Goal: Navigation & Orientation: Find specific page/section

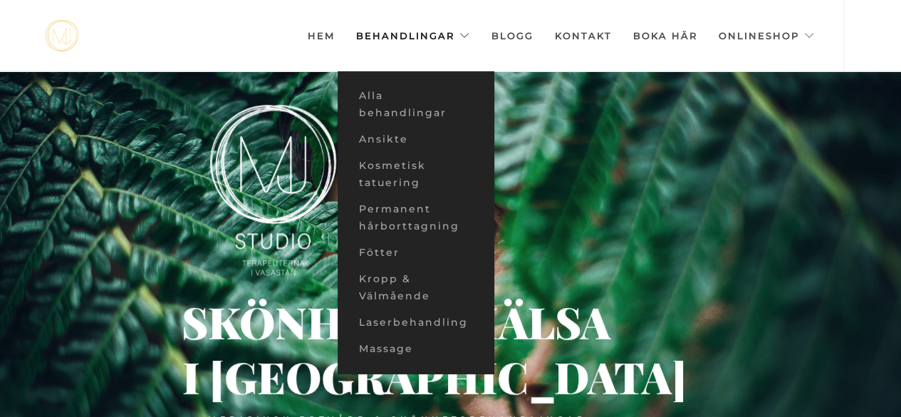
click at [441, 29] on link "Behandlingar" at bounding box center [413, 35] width 114 height 71
click at [390, 137] on link "Ansikte" at bounding box center [416, 139] width 157 height 26
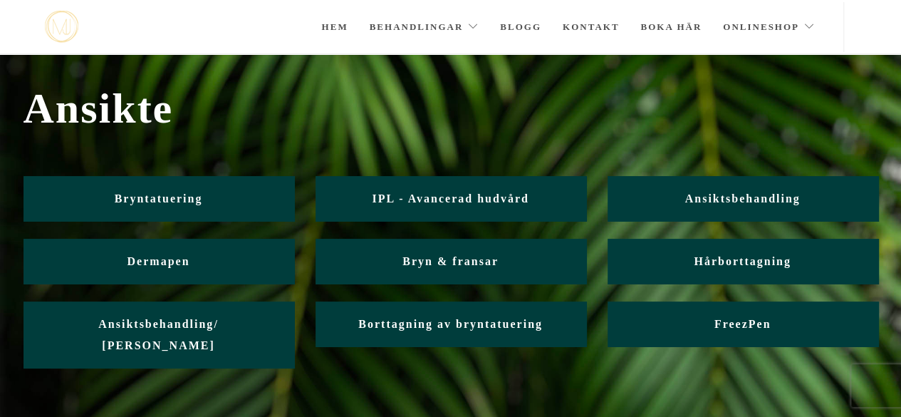
scroll to position [27, 0]
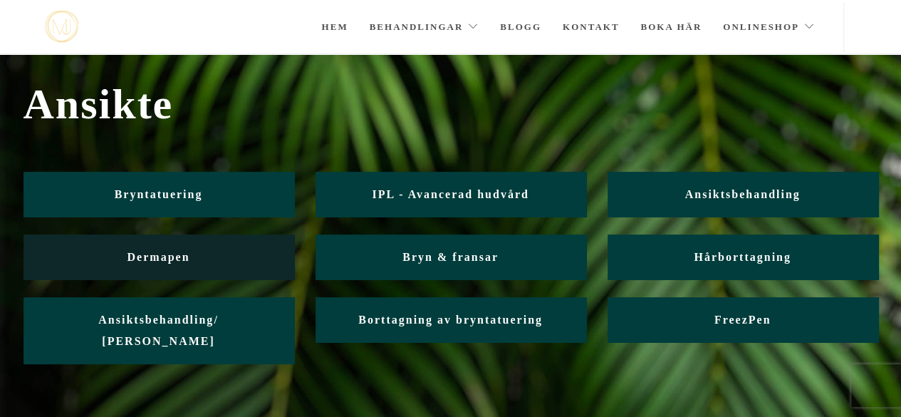
click at [152, 263] on link "Dermapen" at bounding box center [158, 256] width 271 height 45
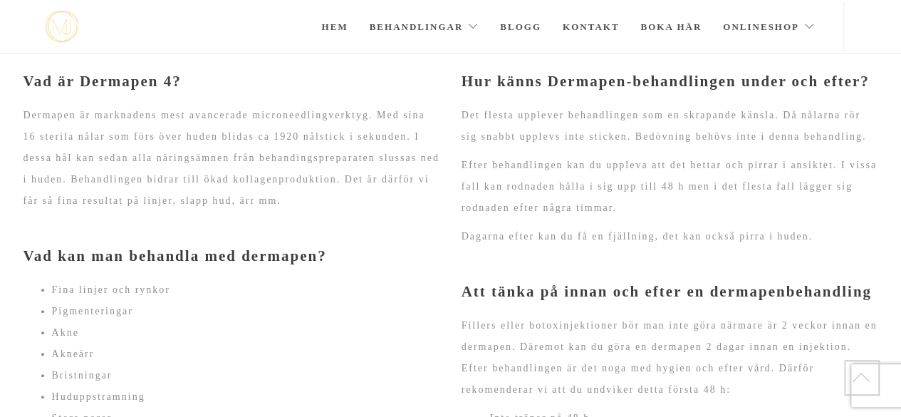
scroll to position [584, 0]
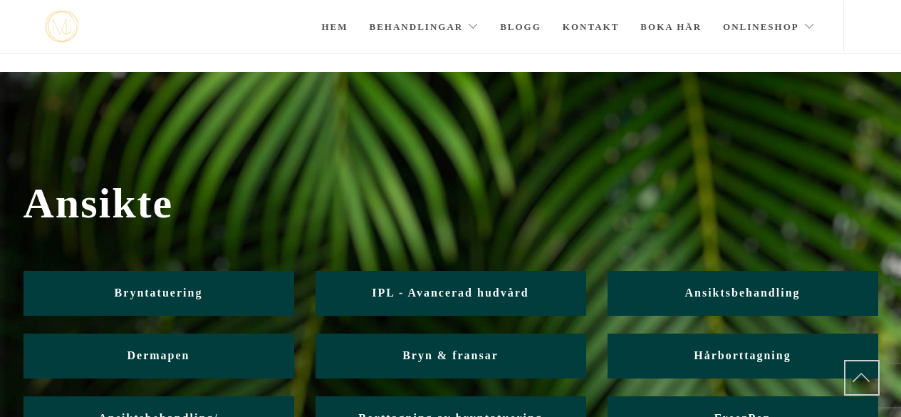
scroll to position [27, 0]
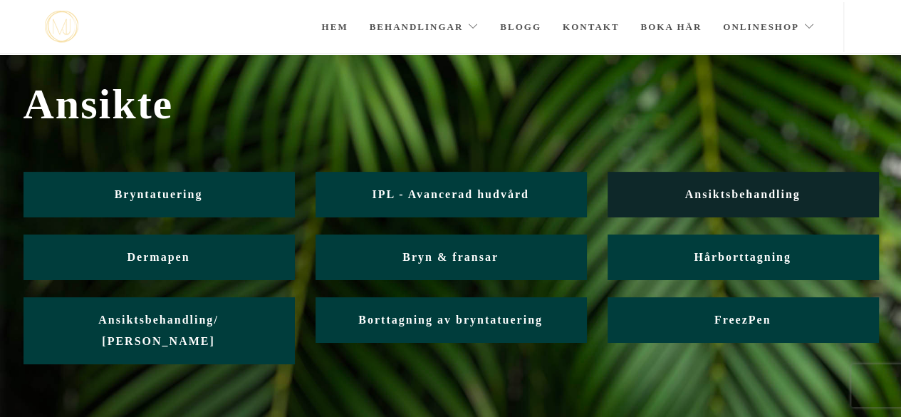
click at [746, 198] on span "Ansiktsbehandling" at bounding box center [741, 194] width 115 height 12
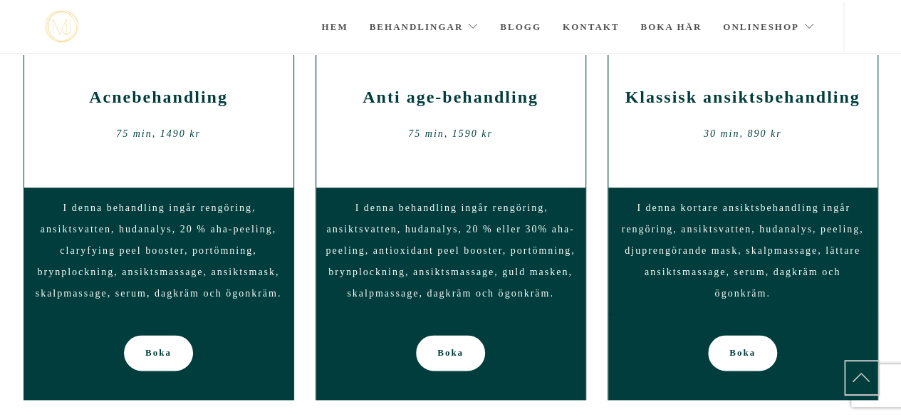
scroll to position [793, 0]
